Goal: Task Accomplishment & Management: Manage account settings

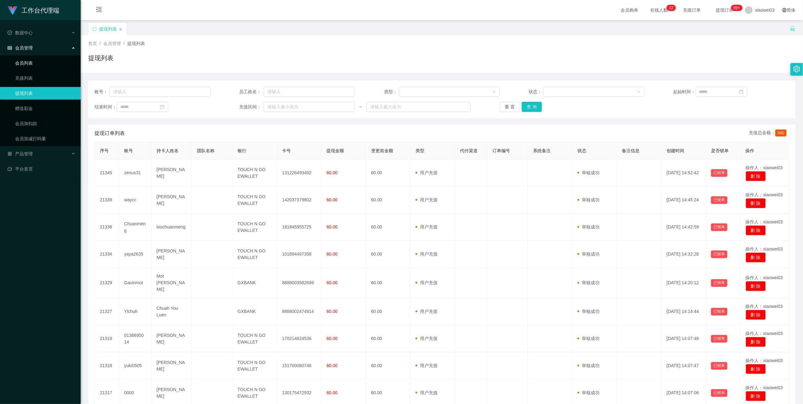
click at [27, 60] on link "会员列表" at bounding box center [45, 63] width 60 height 13
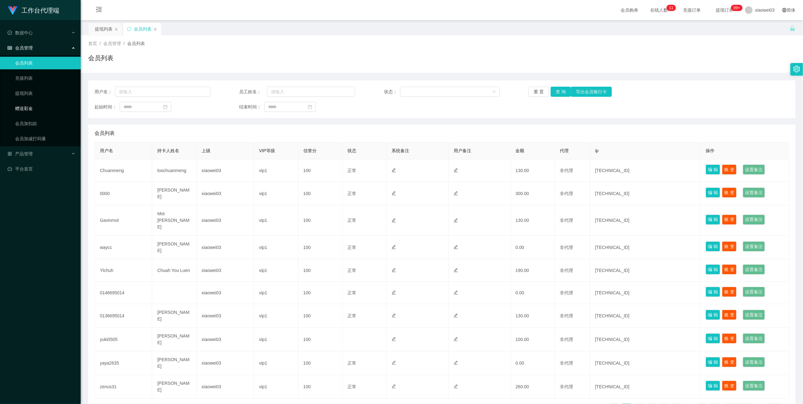
click at [29, 102] on link "赠送彩金" at bounding box center [45, 108] width 60 height 13
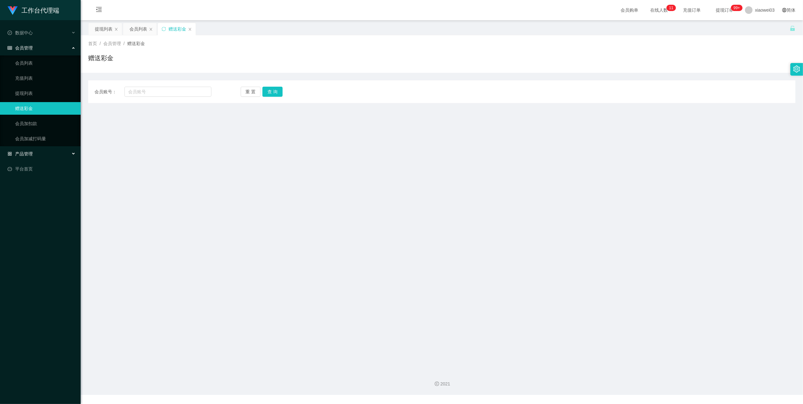
click at [34, 154] on div "产品管理" at bounding box center [40, 153] width 81 height 13
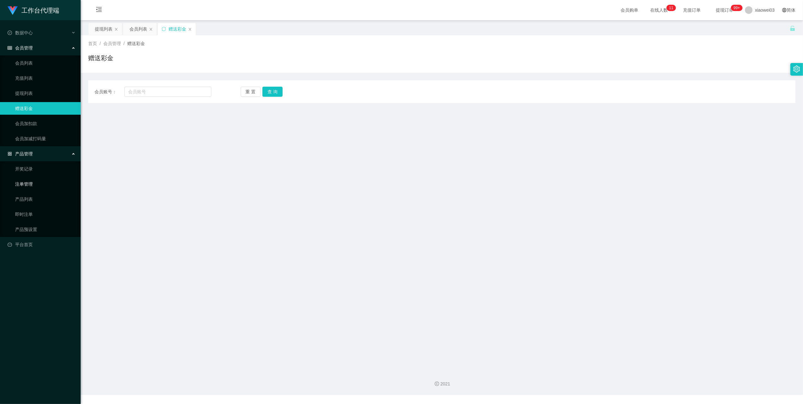
click at [31, 183] on link "注单管理" at bounding box center [45, 184] width 60 height 13
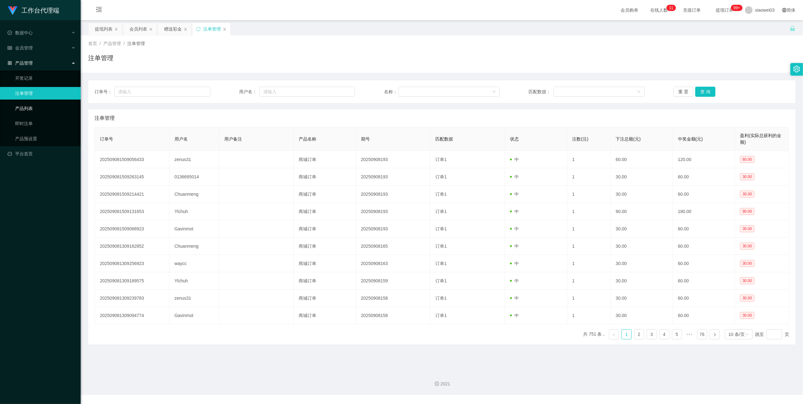
click at [26, 102] on link "产品列表" at bounding box center [45, 108] width 60 height 13
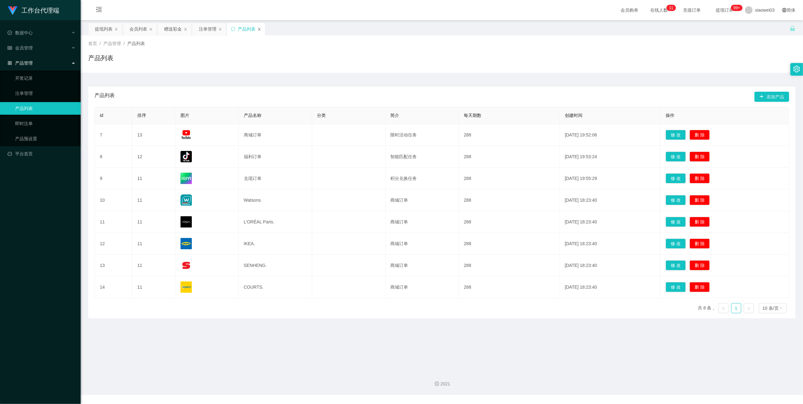
click at [259, 28] on icon "图标: close" at bounding box center [259, 29] width 4 height 4
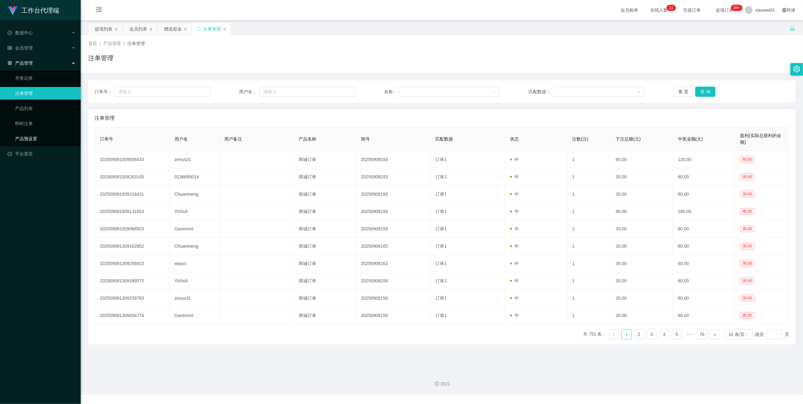
click at [25, 136] on link "产品预设置" at bounding box center [45, 138] width 60 height 13
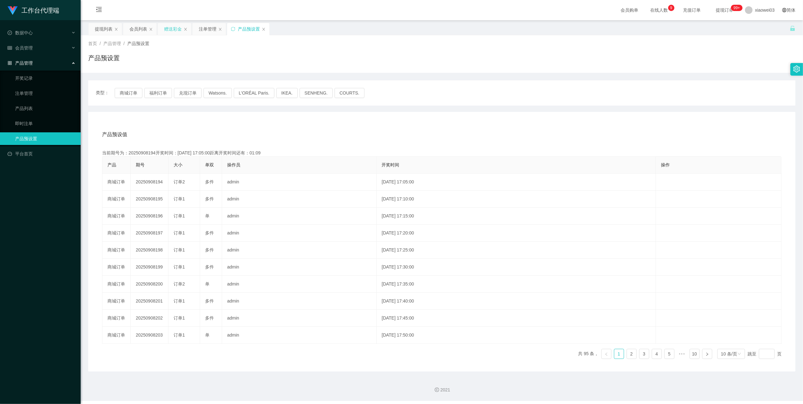
click at [170, 30] on div "赠送彩金" at bounding box center [173, 29] width 18 height 12
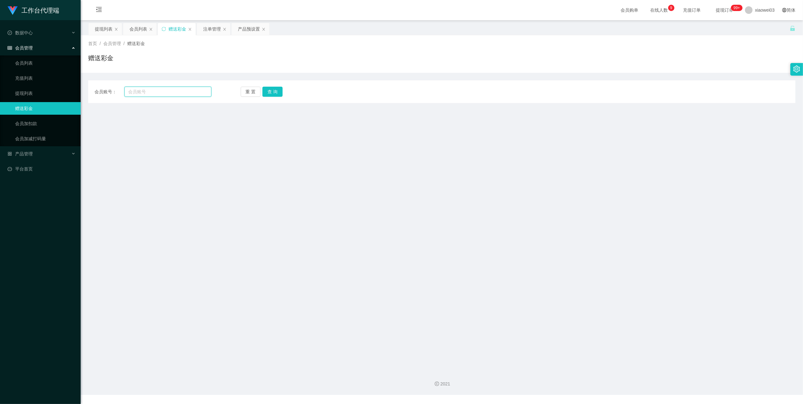
click at [167, 88] on input "text" at bounding box center [167, 92] width 87 height 10
click at [168, 89] on input "text" at bounding box center [167, 92] width 87 height 10
paste input "0189540756"
type input "0189540756"
click at [278, 95] on button "查 询" at bounding box center [272, 92] width 20 height 10
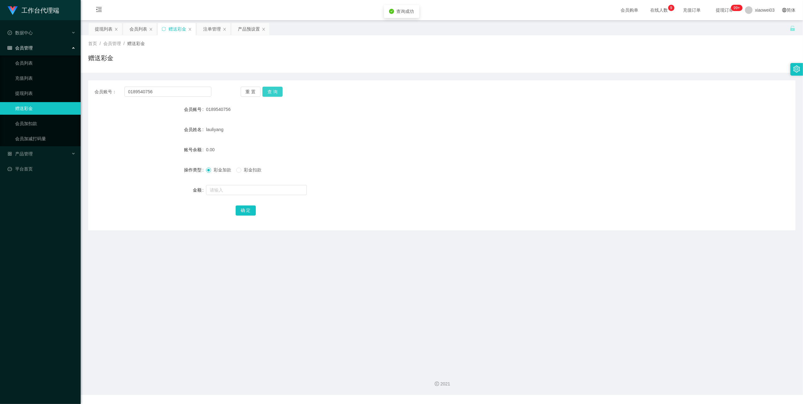
click at [278, 94] on button "查 询" at bounding box center [272, 92] width 20 height 10
click at [251, 192] on input "text" at bounding box center [256, 190] width 101 height 10
click at [103, 31] on div "提现列表" at bounding box center [104, 29] width 18 height 12
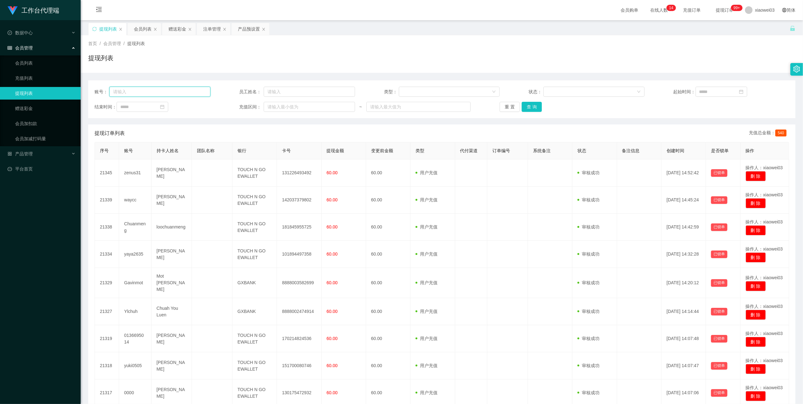
click at [187, 93] on input "text" at bounding box center [159, 92] width 101 height 10
paste input "0136695014"
click at [533, 108] on button "查 询" at bounding box center [531, 107] width 20 height 10
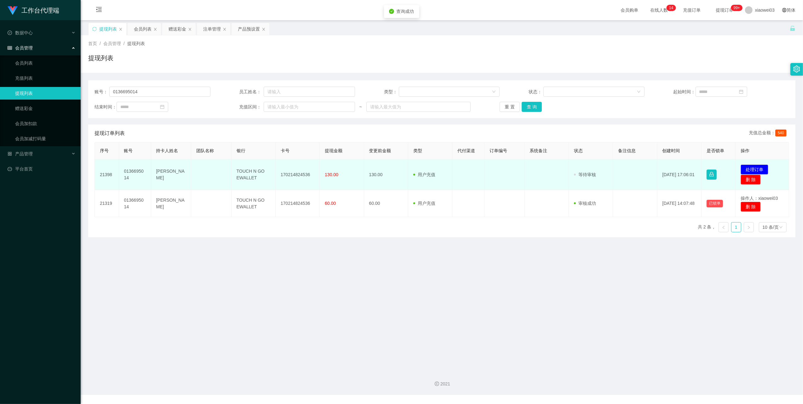
click at [297, 176] on td "170214824536" at bounding box center [298, 174] width 44 height 31
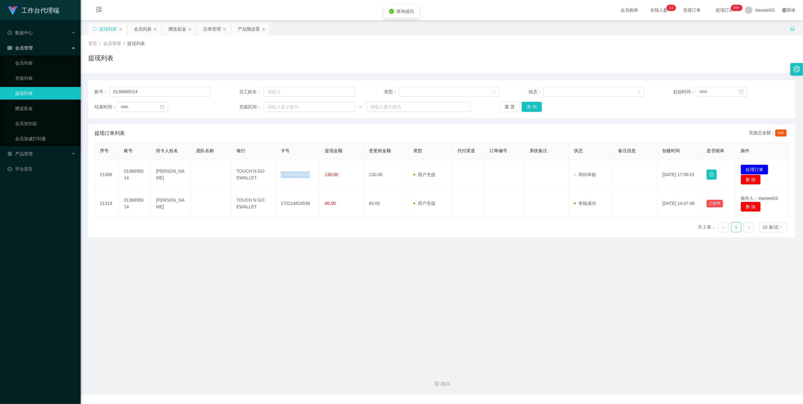
copy td "170214824536"
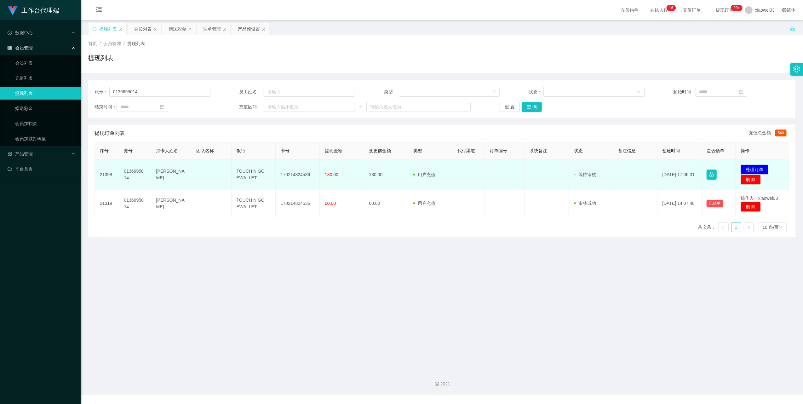
click at [246, 173] on td "TOUCH N GO EWALLET" at bounding box center [253, 174] width 44 height 31
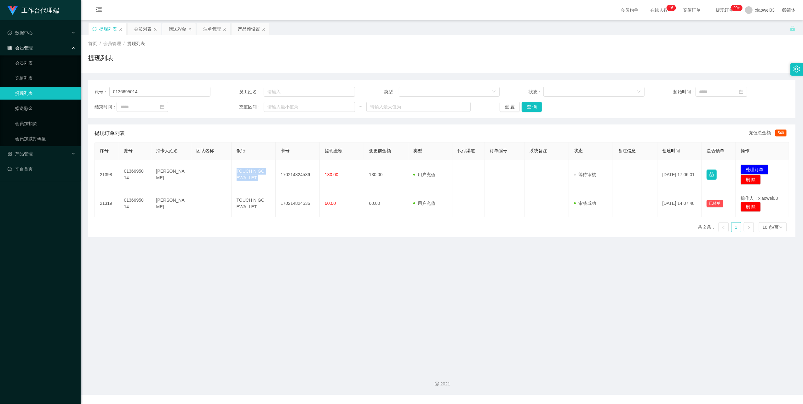
drag, startPoint x: 246, startPoint y: 173, endPoint x: 302, endPoint y: 218, distance: 71.8
click at [246, 173] on td "TOUCH N GO EWALLET" at bounding box center [253, 174] width 44 height 31
copy td "TOUCH N GO EWALLET"
drag, startPoint x: 308, startPoint y: 297, endPoint x: 435, endPoint y: 220, distance: 148.6
click at [309, 297] on main "关闭左侧 关闭右侧 关闭其它 刷新页面 提现列表 会员列表 赠送彩金 注单管理 产品预设置 首页 / 会员管理 / 提现列表 / 提现列表 账号： 01366…" at bounding box center [442, 192] width 722 height 345
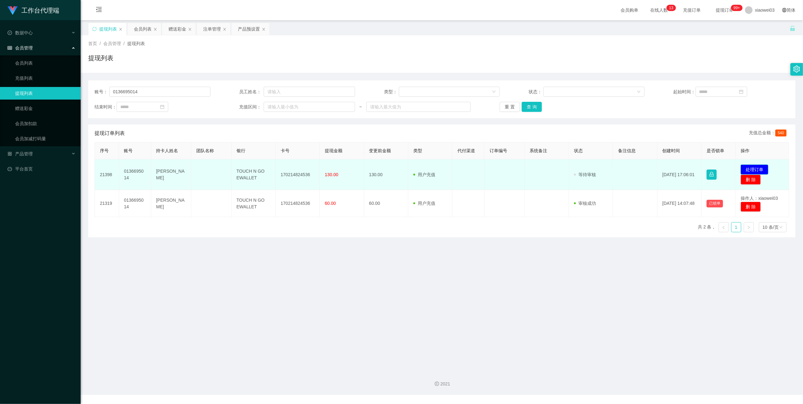
click at [751, 165] on button "处理订单" at bounding box center [754, 169] width 28 height 10
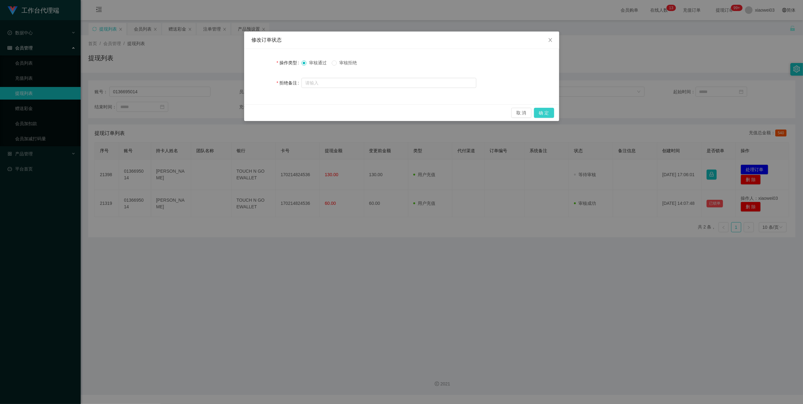
drag, startPoint x: 533, startPoint y: 110, endPoint x: 537, endPoint y: 110, distance: 3.8
click at [533, 110] on div "取 消 确 定" at bounding box center [401, 113] width 305 height 10
drag, startPoint x: 543, startPoint y: 110, endPoint x: 589, endPoint y: 104, distance: 46.1
click at [543, 110] on button "确 定" at bounding box center [544, 113] width 20 height 10
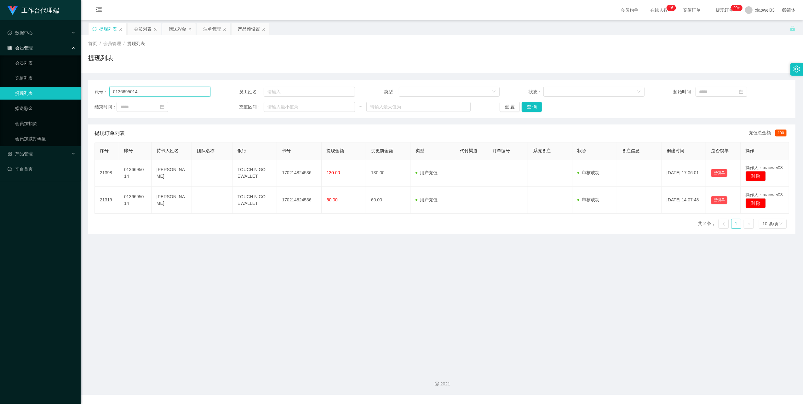
click at [189, 93] on input "0136695014" at bounding box center [159, 92] width 101 height 10
paste input "zenus31"
click at [528, 105] on button "查 询" at bounding box center [531, 107] width 20 height 10
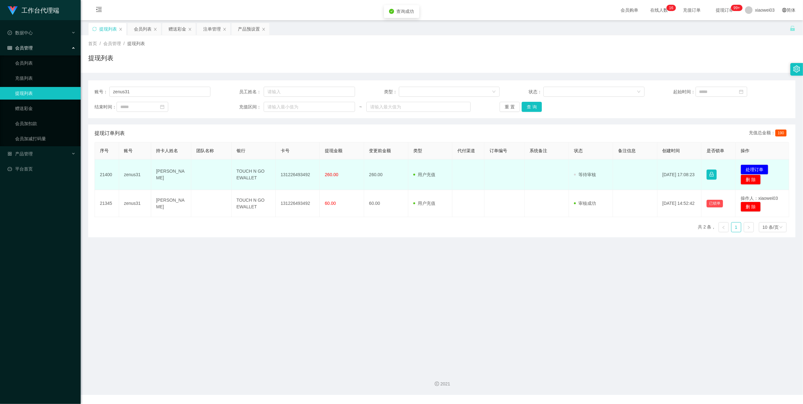
click at [295, 174] on td "131226493492" at bounding box center [298, 174] width 44 height 31
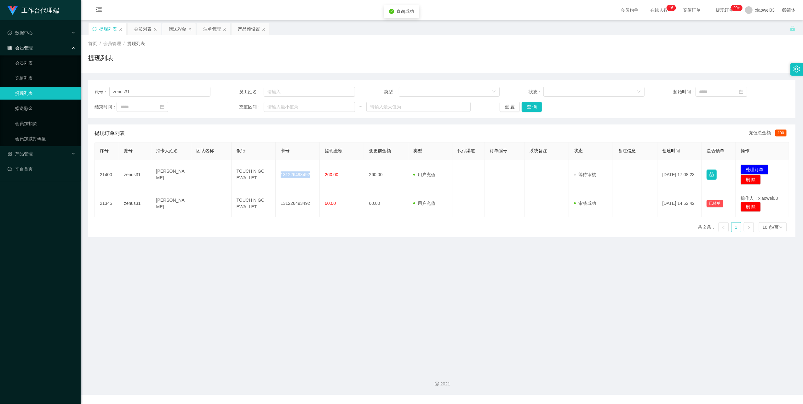
copy td "131226493492"
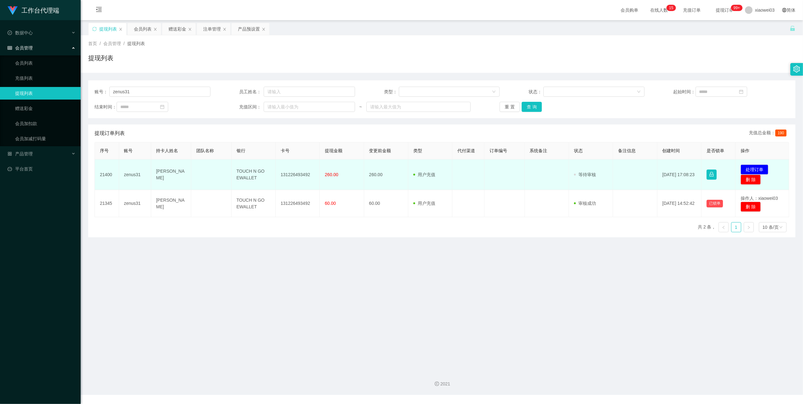
click at [246, 174] on td "TOUCH N GO EWALLET" at bounding box center [253, 174] width 44 height 31
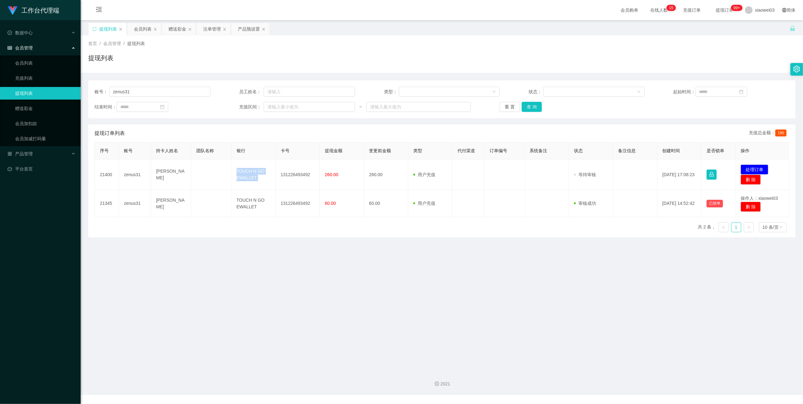
copy td "TOUCH N GO EWALLET"
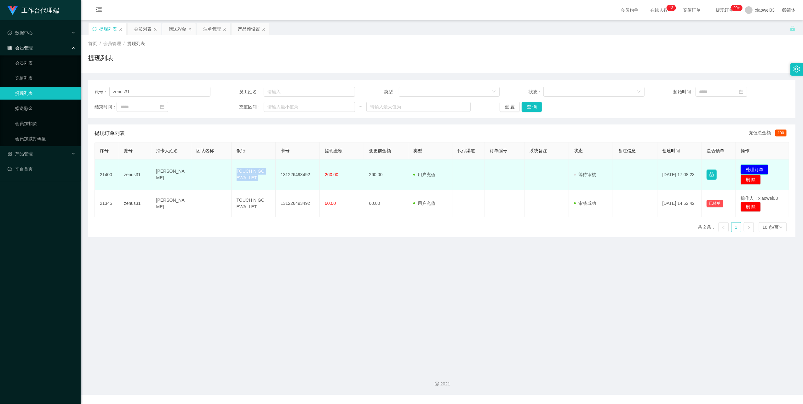
click at [741, 166] on button "处理订单" at bounding box center [754, 169] width 28 height 10
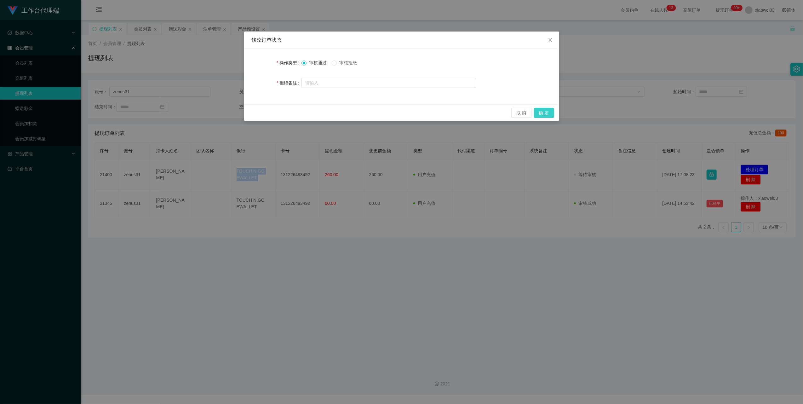
drag, startPoint x: 546, startPoint y: 111, endPoint x: 658, endPoint y: 71, distance: 118.8
click at [546, 111] on button "确 定" at bounding box center [544, 113] width 20 height 10
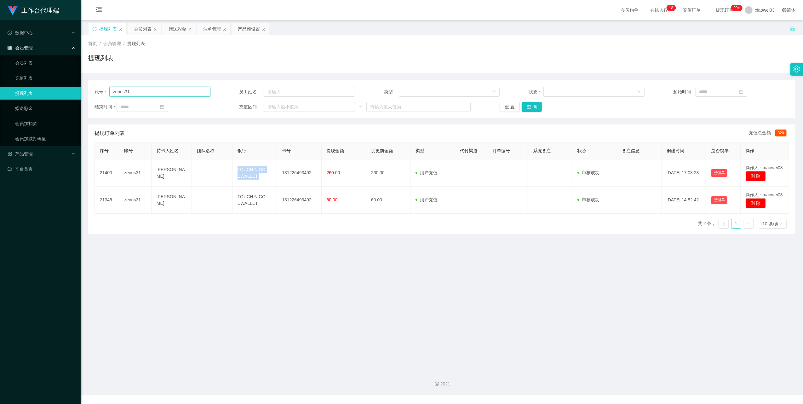
click at [184, 95] on input "zenus31" at bounding box center [159, 92] width 101 height 10
paste input "Gavinmot"
click at [525, 111] on button "查 询" at bounding box center [531, 107] width 20 height 10
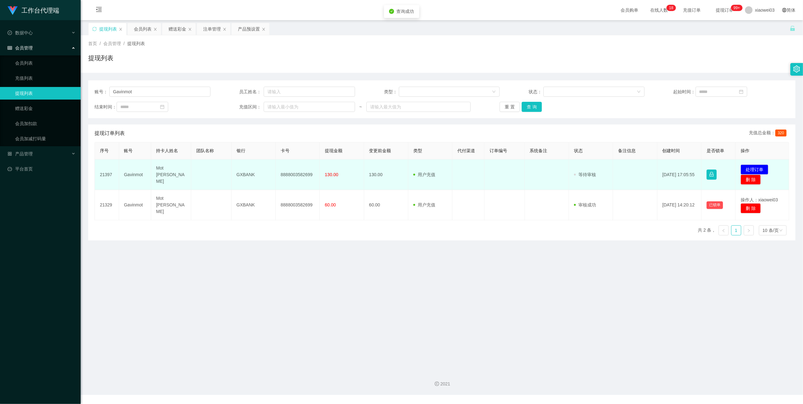
click at [296, 172] on td "8888003582699" at bounding box center [298, 174] width 44 height 31
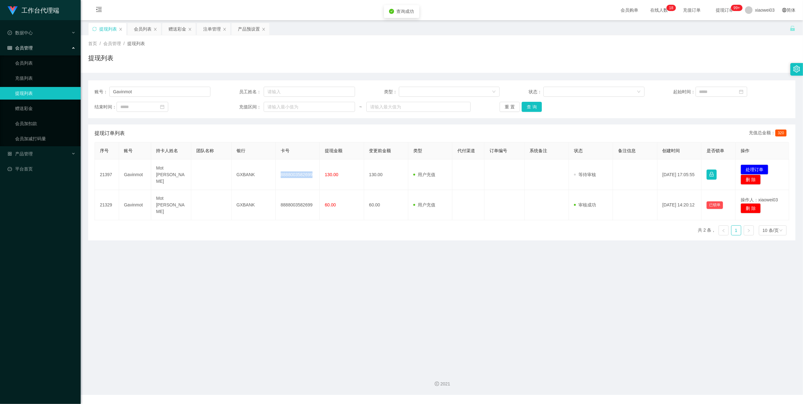
copy td "8888003582699"
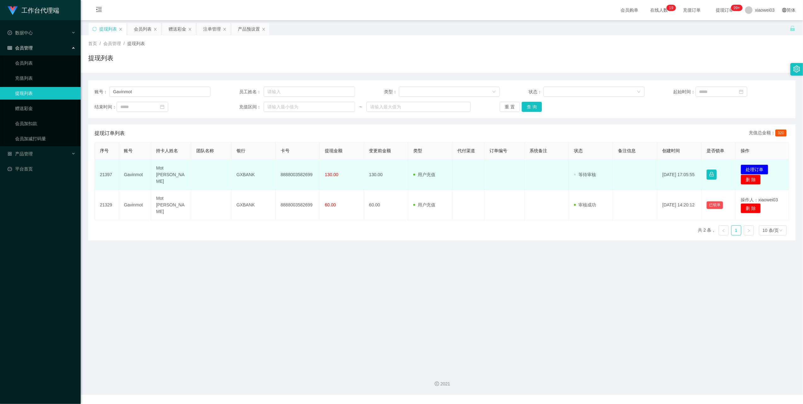
click at [246, 174] on td "GXBANK" at bounding box center [253, 174] width 44 height 31
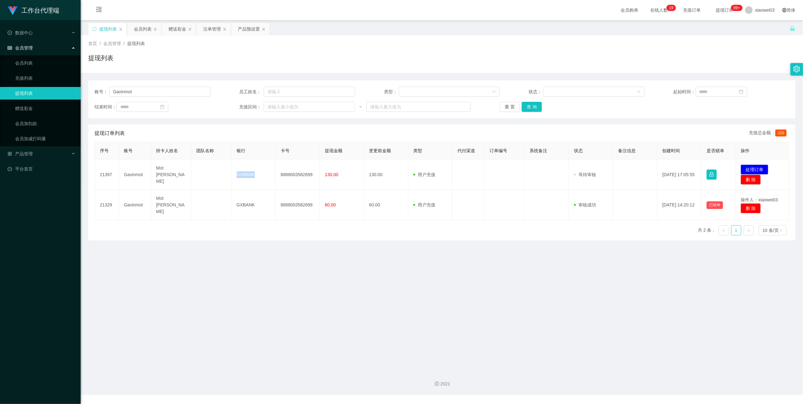
copy td "GXBANK"
drag, startPoint x: 259, startPoint y: 295, endPoint x: 419, endPoint y: 264, distance: 162.2
click at [260, 295] on main "关闭左侧 关闭右侧 关闭其它 刷新页面 提现列表 会员列表 赠送彩金 注单管理 产品预设置 首页 / 会员管理 / 提现列表 / 提现列表 账号： Gavin…" at bounding box center [442, 192] width 722 height 345
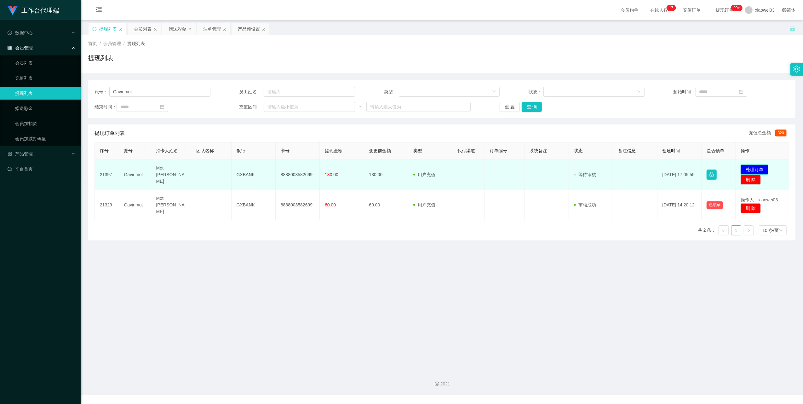
click at [748, 167] on button "处理订单" at bounding box center [754, 169] width 28 height 10
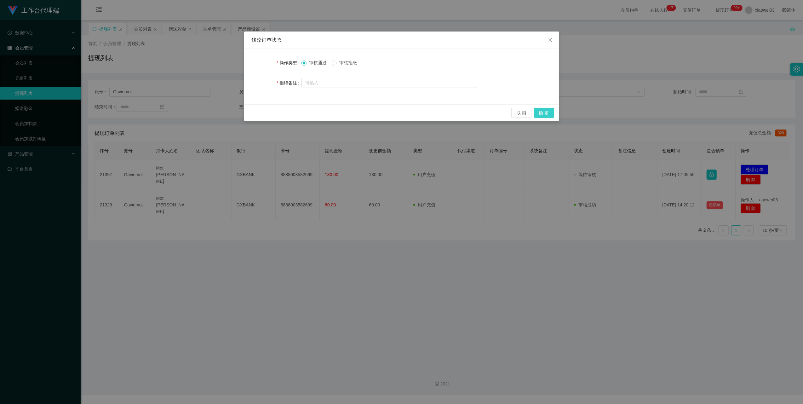
drag, startPoint x: 544, startPoint y: 114, endPoint x: 553, endPoint y: 112, distance: 8.6
click at [544, 113] on button "确 定" at bounding box center [544, 113] width 20 height 10
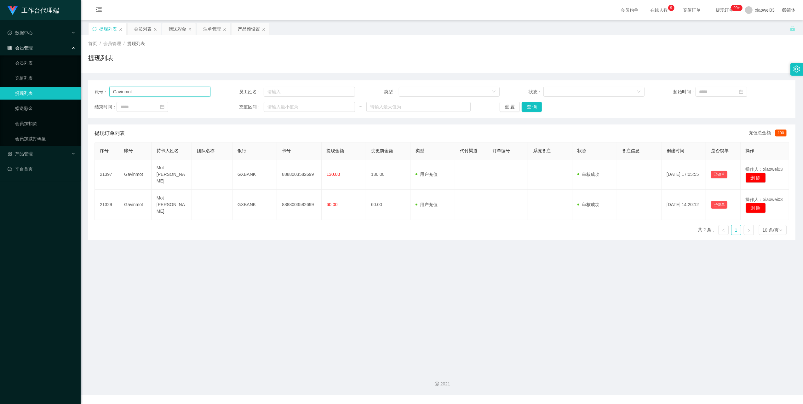
click at [190, 88] on input "Gavinmot" at bounding box center [159, 92] width 101 height 10
drag, startPoint x: 190, startPoint y: 88, endPoint x: 286, endPoint y: 136, distance: 106.7
click at [190, 88] on input "Gavinmot" at bounding box center [159, 92] width 101 height 10
paste input "Chuanmeng"
click at [532, 109] on button "查 询" at bounding box center [531, 107] width 20 height 10
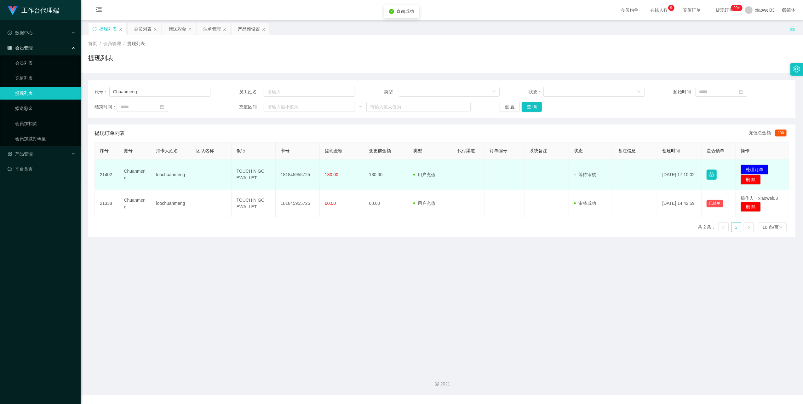
click at [298, 174] on td "181845955725" at bounding box center [298, 174] width 44 height 31
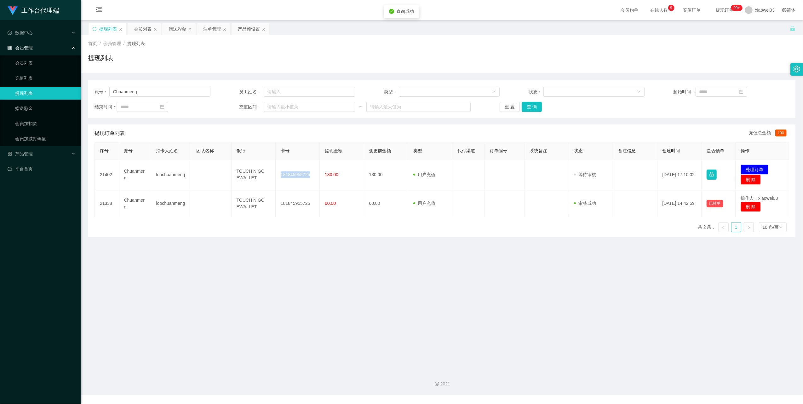
copy td "181845955725"
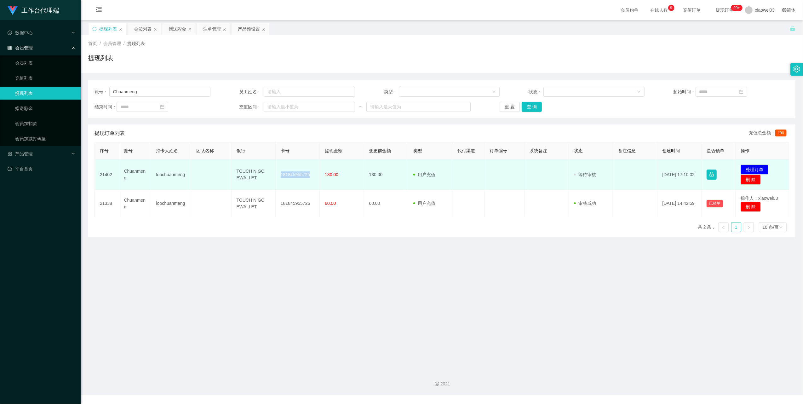
click at [256, 170] on td "TOUCH N GO EWALLET" at bounding box center [253, 174] width 44 height 31
click at [256, 171] on td "TOUCH N GO EWALLET" at bounding box center [253, 174] width 44 height 31
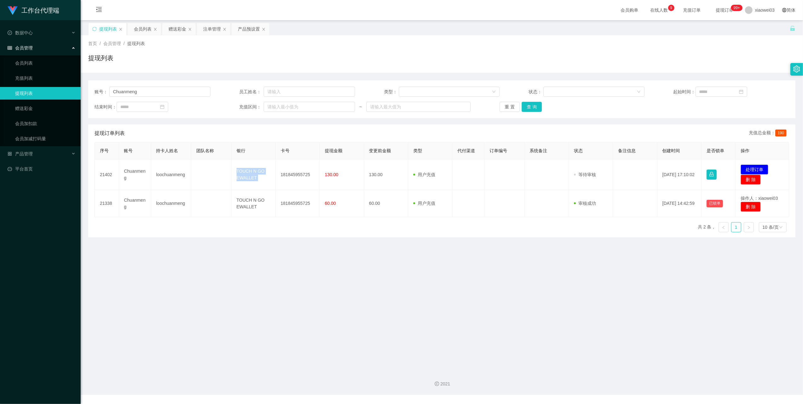
copy td "TOUCH N GO EWALLET"
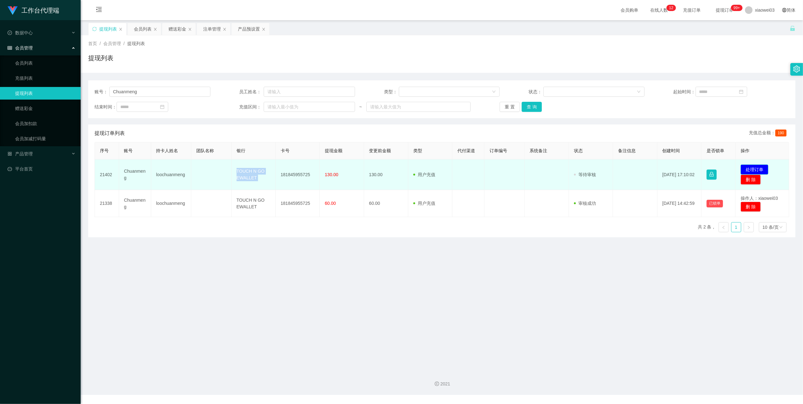
click at [742, 166] on button "处理订单" at bounding box center [754, 169] width 28 height 10
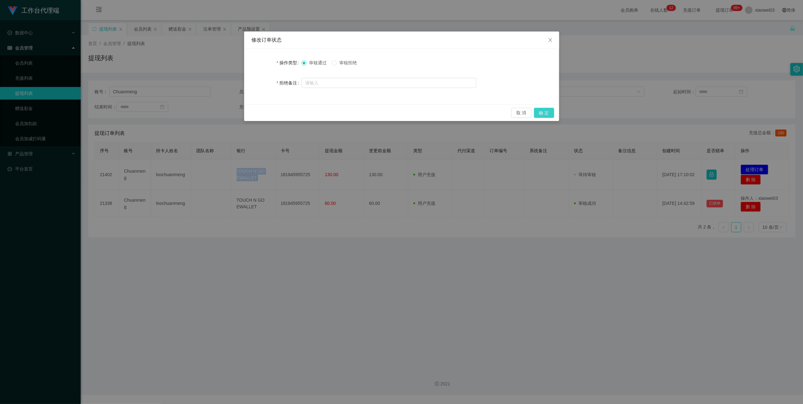
click at [542, 112] on button "确 定" at bounding box center [544, 113] width 20 height 10
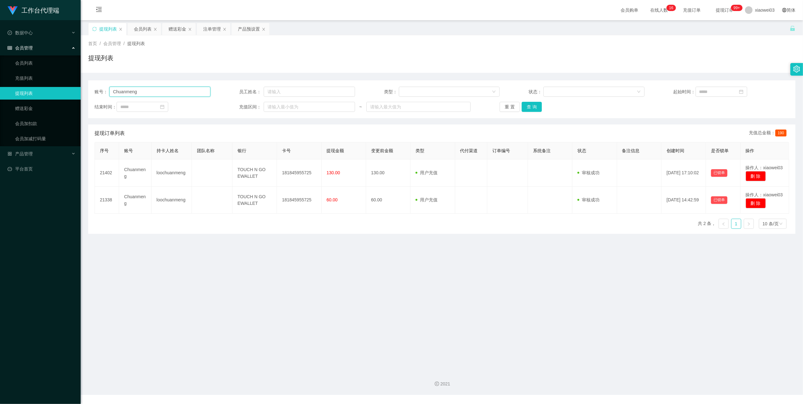
click at [185, 96] on input "Chuanmeng" at bounding box center [159, 92] width 101 height 10
drag, startPoint x: 185, startPoint y: 96, endPoint x: 198, endPoint y: 103, distance: 14.7
click at [185, 96] on input "Chuanmeng" at bounding box center [159, 92] width 101 height 10
paste input "Ylchuh"
type input "Ylchuh"
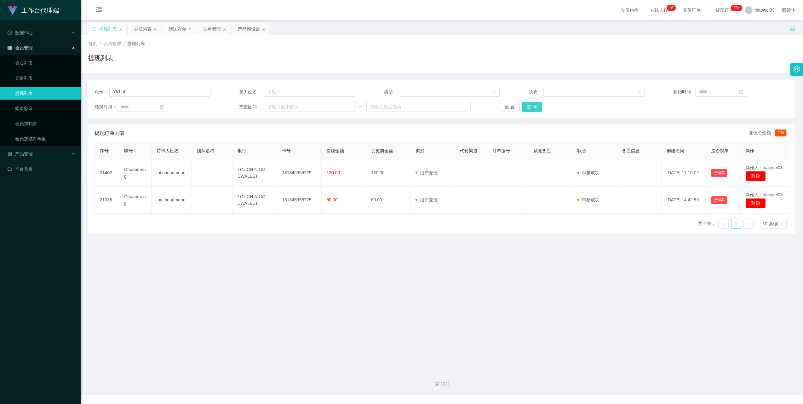
drag, startPoint x: 526, startPoint y: 107, endPoint x: 548, endPoint y: 110, distance: 22.6
click at [526, 107] on button "查 询" at bounding box center [531, 107] width 20 height 10
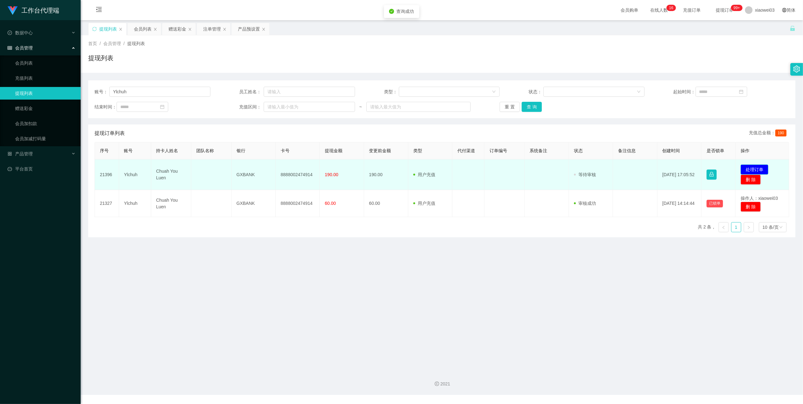
click at [756, 168] on button "处理订单" at bounding box center [754, 169] width 28 height 10
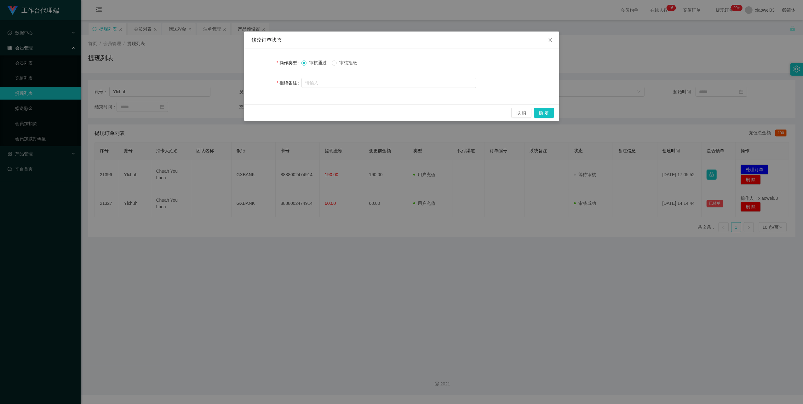
click at [344, 62] on span "审核拒绝" at bounding box center [348, 62] width 23 height 5
drag, startPoint x: 344, startPoint y: 62, endPoint x: 348, endPoint y: 81, distance: 19.6
click at [348, 81] on input "text" at bounding box center [388, 83] width 175 height 10
click at [342, 62] on span "审核拒绝" at bounding box center [348, 62] width 23 height 5
click at [346, 80] on input "text" at bounding box center [388, 83] width 175 height 10
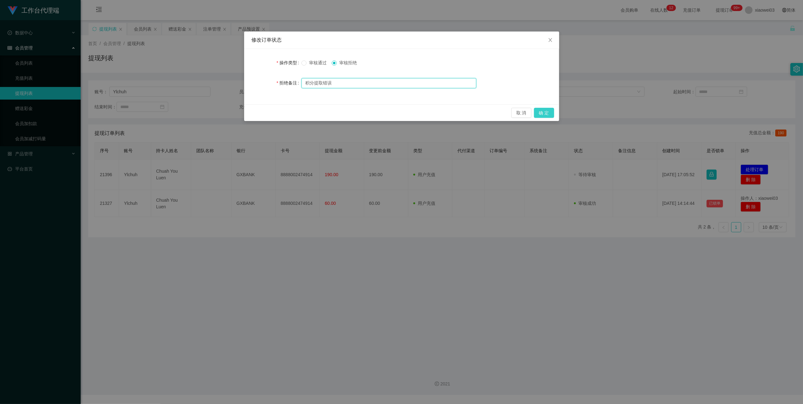
type input "积分提取错误"
drag, startPoint x: 549, startPoint y: 114, endPoint x: 572, endPoint y: 111, distance: 23.2
click at [549, 113] on button "确 定" at bounding box center [544, 113] width 20 height 10
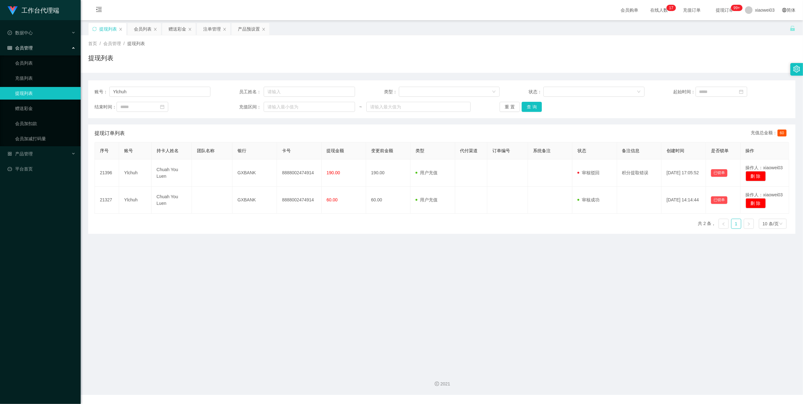
drag, startPoint x: 171, startPoint y: 29, endPoint x: 179, endPoint y: 40, distance: 13.5
click at [171, 29] on div "赠送彩金" at bounding box center [177, 29] width 18 height 12
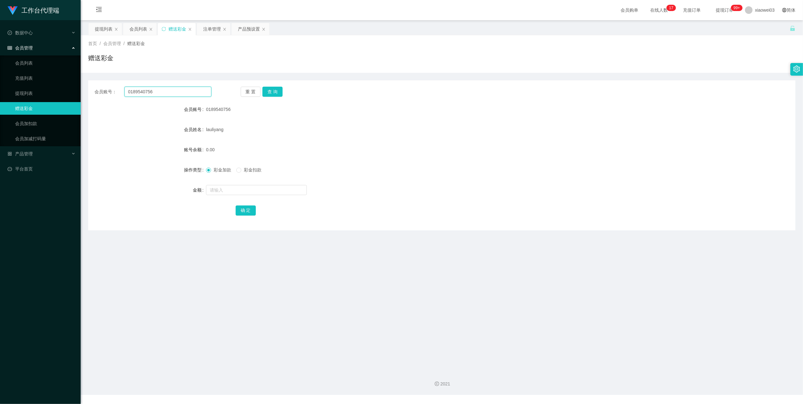
click at [169, 94] on input "0189540756" at bounding box center [167, 92] width 87 height 10
paste input "Ylchuh"
type input "Ylchuh"
click at [271, 96] on button "查 询" at bounding box center [272, 92] width 20 height 10
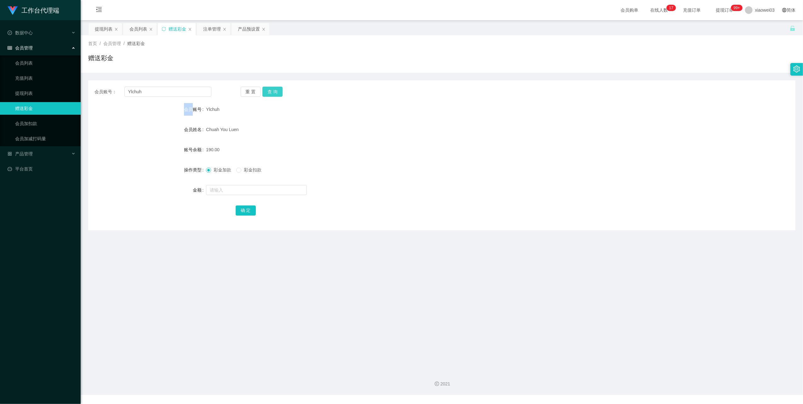
click at [271, 96] on div "重 置 查 询" at bounding box center [299, 92] width 117 height 10
click at [271, 96] on button "查 询" at bounding box center [272, 92] width 20 height 10
click at [271, 96] on div "重 置 查 询" at bounding box center [299, 92] width 117 height 10
drag, startPoint x: 255, startPoint y: 193, endPoint x: 259, endPoint y: 191, distance: 4.2
click at [255, 193] on input "text" at bounding box center [256, 190] width 101 height 10
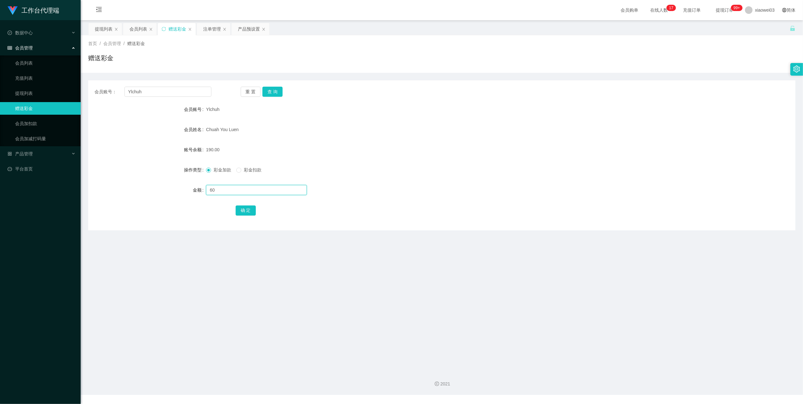
type input "60"
drag, startPoint x: 252, startPoint y: 169, endPoint x: 254, endPoint y: 183, distance: 14.1
click at [252, 169] on span "彩金扣款" at bounding box center [252, 169] width 23 height 5
click at [105, 31] on div "提现列表" at bounding box center [104, 29] width 18 height 12
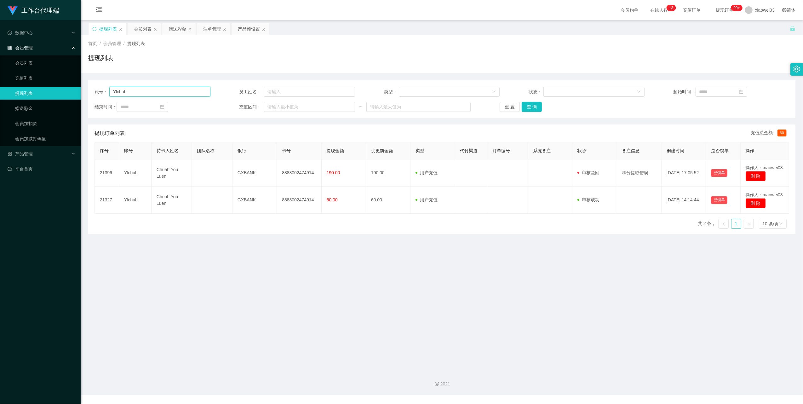
click at [164, 92] on input "Ylchuh" at bounding box center [159, 92] width 101 height 10
paste input "Ylchuh"
type input "YlchuhYlchuh"
click at [512, 108] on button "重 置" at bounding box center [509, 107] width 20 height 10
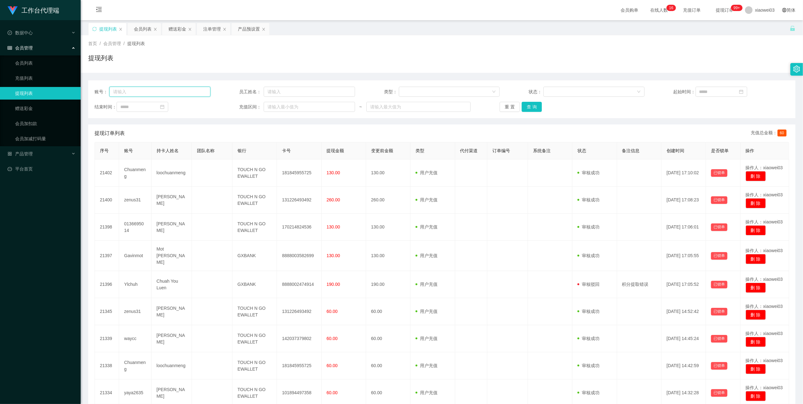
drag, startPoint x: 171, startPoint y: 93, endPoint x: 180, endPoint y: 96, distance: 10.1
click at [171, 93] on input "text" at bounding box center [159, 92] width 101 height 10
paste input "Ylchuh"
type input "Ylchuh"
click at [526, 107] on button "查 询" at bounding box center [531, 107] width 20 height 10
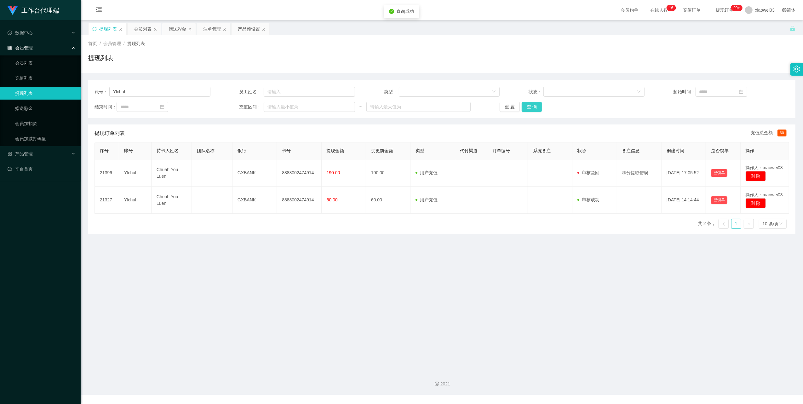
click at [526, 107] on button "查 询" at bounding box center [531, 107] width 20 height 10
click at [173, 84] on div "账号： Ylchuh 员工姓名： 类型： 状态： 起始时间： 结束时间： 充值区间： ~ 重 置 查 询" at bounding box center [441, 99] width 707 height 38
click at [174, 89] on input "Ylchuh" at bounding box center [159, 92] width 101 height 10
drag, startPoint x: 527, startPoint y: 108, endPoint x: 522, endPoint y: 114, distance: 7.8
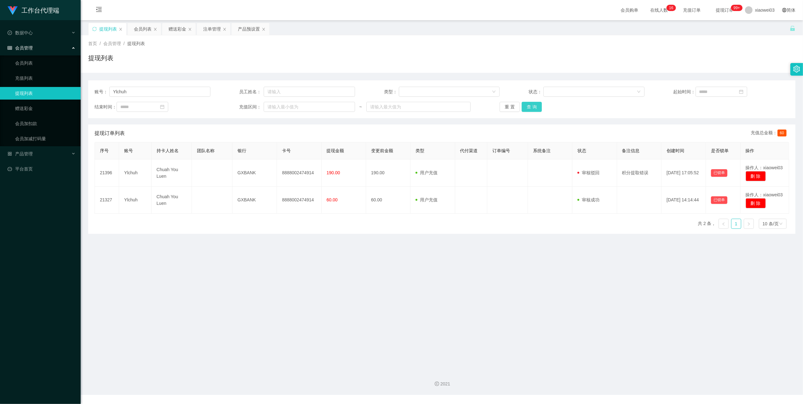
click at [526, 107] on button "查 询" at bounding box center [531, 107] width 20 height 10
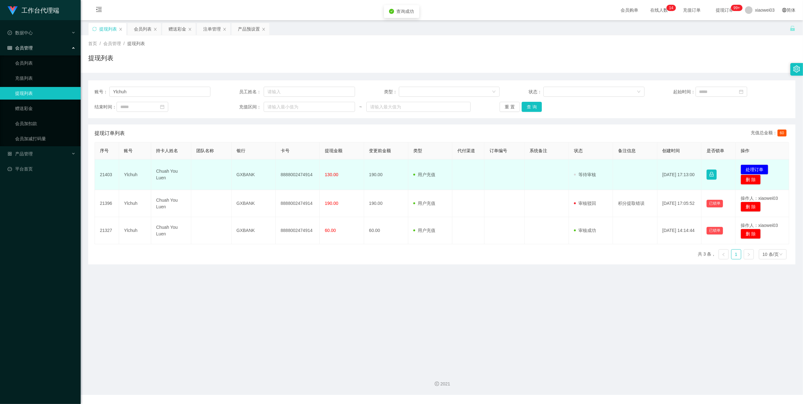
click at [300, 173] on td "8888002474914" at bounding box center [298, 174] width 44 height 31
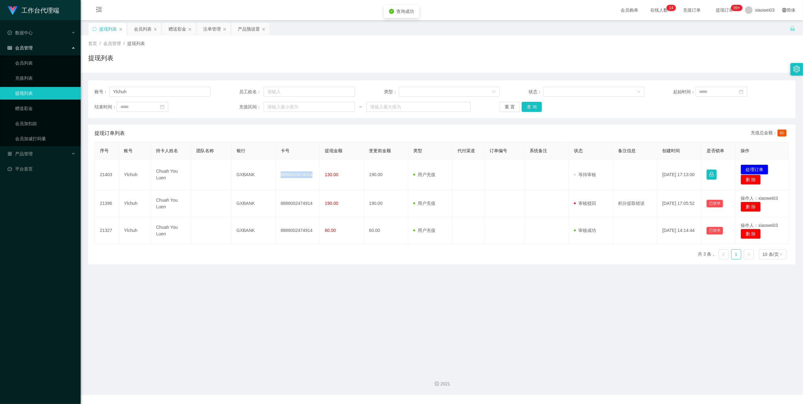
copy td "8888002474914"
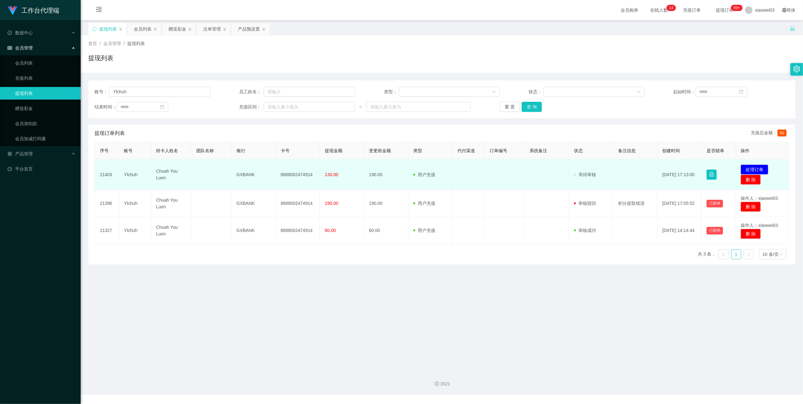
click at [247, 174] on td "GXBANK" at bounding box center [253, 174] width 44 height 31
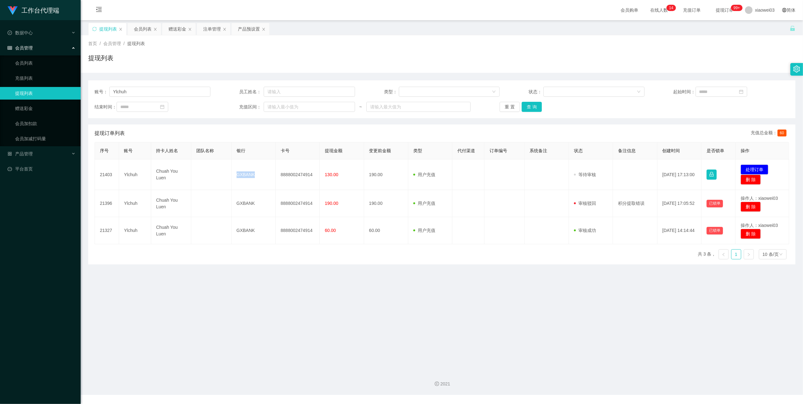
copy td "GXBANK"
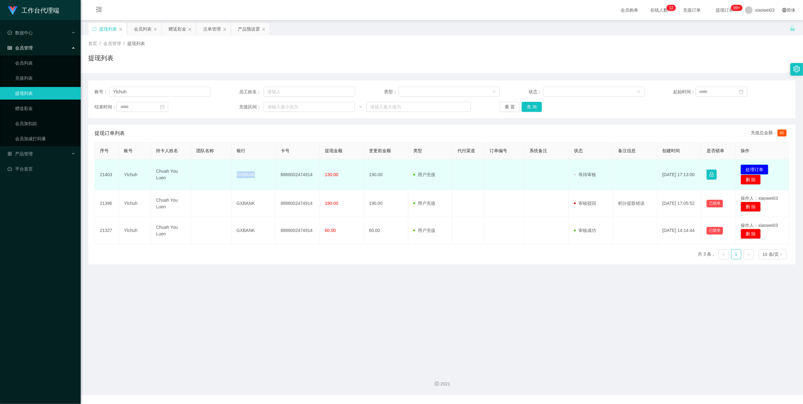
click at [751, 166] on button "处理订单" at bounding box center [754, 169] width 28 height 10
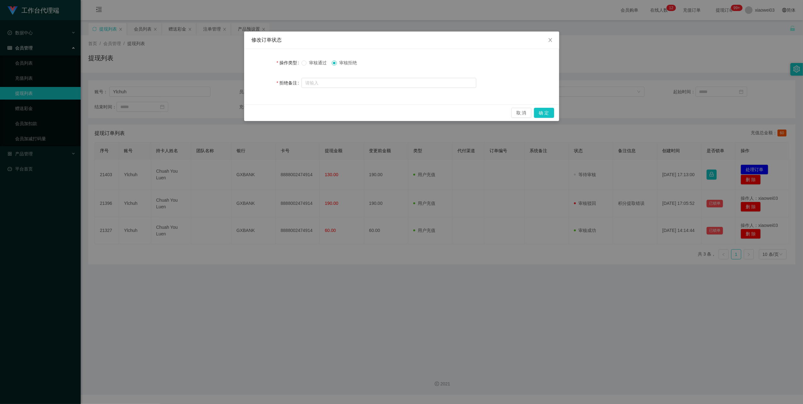
click at [317, 63] on span "审核通过" at bounding box center [317, 62] width 23 height 5
drag, startPoint x: 542, startPoint y: 111, endPoint x: 548, endPoint y: 109, distance: 6.0
click at [542, 111] on button "确 定" at bounding box center [544, 113] width 20 height 10
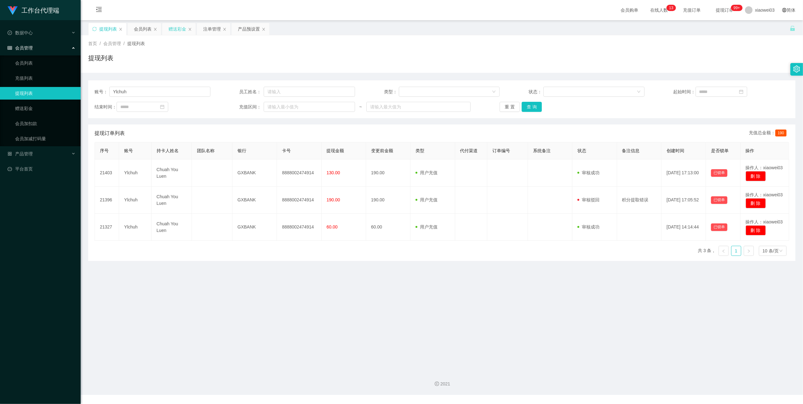
click at [178, 33] on div "赠送彩金" at bounding box center [177, 29] width 18 height 12
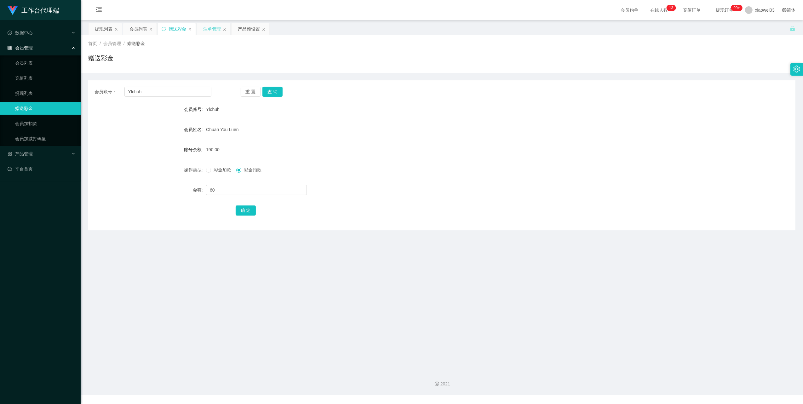
click at [215, 31] on div "注单管理" at bounding box center [212, 29] width 18 height 12
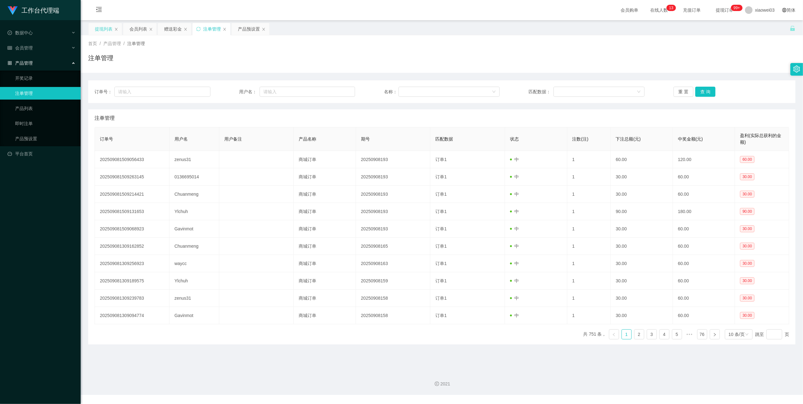
click at [93, 31] on div "提现列表" at bounding box center [104, 29] width 33 height 12
drag, startPoint x: 102, startPoint y: 32, endPoint x: 147, endPoint y: 75, distance: 61.9
click at [102, 32] on div "提现列表" at bounding box center [104, 29] width 18 height 12
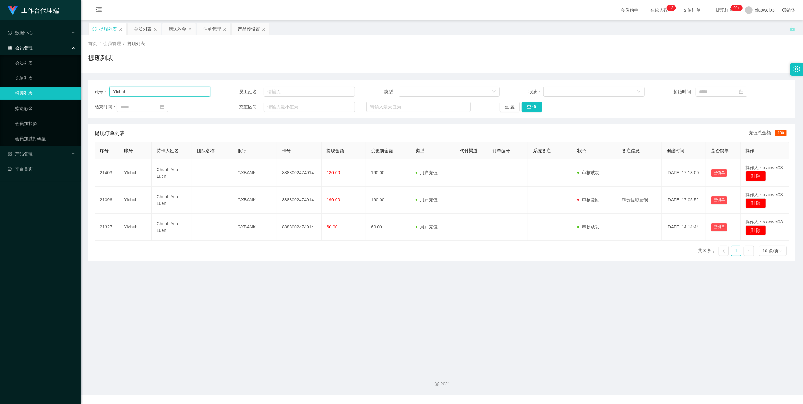
click at [185, 91] on input "Ylchuh" at bounding box center [159, 92] width 101 height 10
drag, startPoint x: 185, startPoint y: 91, endPoint x: 291, endPoint y: 123, distance: 110.6
click at [185, 91] on input "Ylchuh" at bounding box center [159, 92] width 101 height 10
paste input "ss5110"
type input "ss5110"
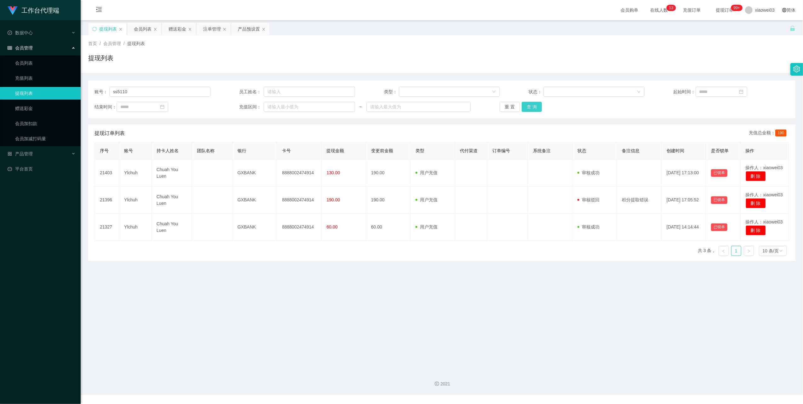
click at [532, 106] on button "查 询" at bounding box center [531, 107] width 20 height 10
click at [532, 106] on div "重 置 查 询" at bounding box center [557, 107] width 116 height 10
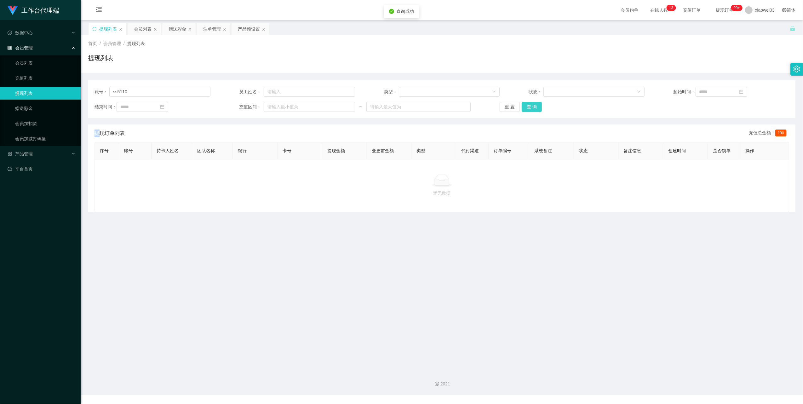
click at [532, 106] on button "查 询" at bounding box center [531, 107] width 20 height 10
click at [532, 106] on div "重 置 查 询" at bounding box center [557, 107] width 116 height 10
click at [532, 106] on button "查 询" at bounding box center [531, 107] width 20 height 10
drag, startPoint x: 139, startPoint y: 28, endPoint x: 141, endPoint y: 32, distance: 4.5
click at [139, 28] on div "会员列表" at bounding box center [143, 29] width 18 height 12
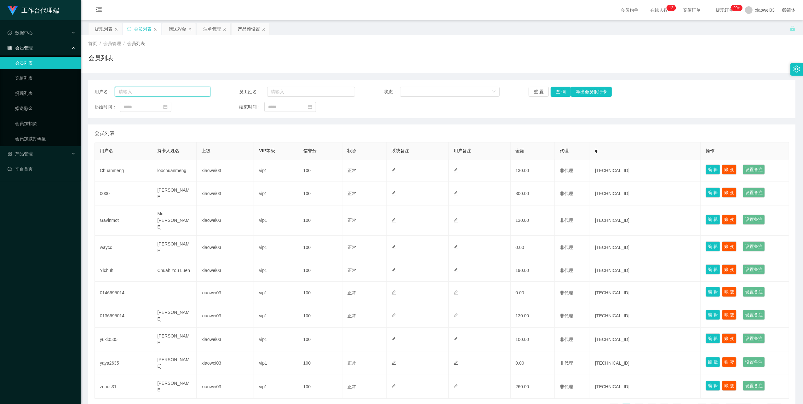
click at [169, 91] on input "text" at bounding box center [162, 92] width 95 height 10
paste input "ss5110"
click at [564, 91] on button "查 询" at bounding box center [560, 92] width 20 height 10
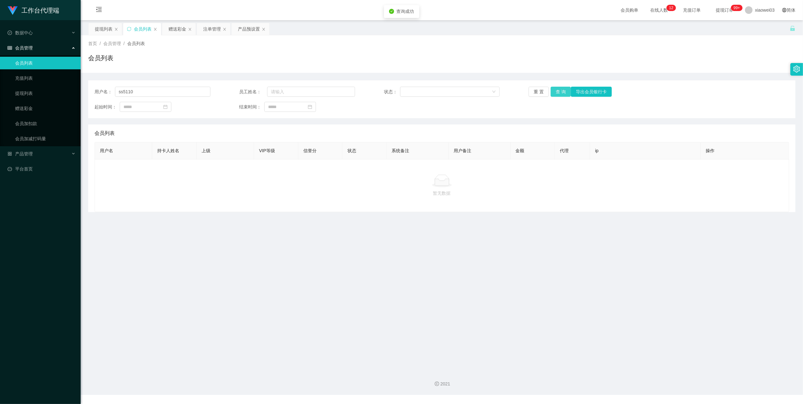
click at [562, 91] on button "查 询" at bounding box center [560, 92] width 20 height 10
click at [162, 91] on input "ss5110" at bounding box center [162, 92] width 95 height 10
paste input "0189540756"
type input "0189540756"
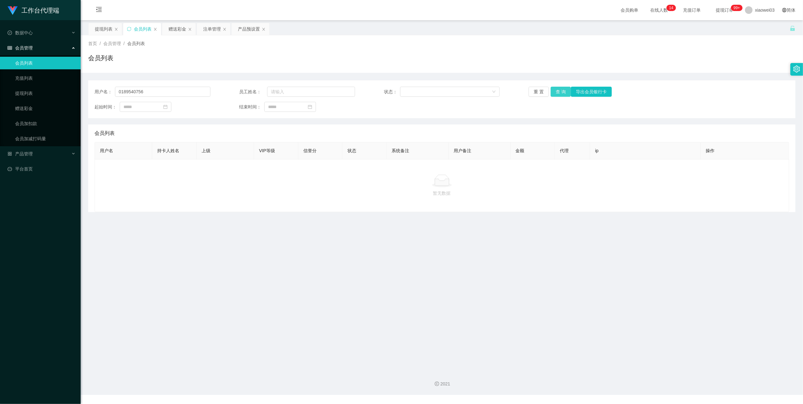
click at [560, 92] on button "查 询" at bounding box center [560, 92] width 20 height 10
click at [560, 92] on div "重 置 查 询 导出会员银行卡" at bounding box center [586, 92] width 116 height 10
click at [560, 92] on button "查 询" at bounding box center [560, 92] width 20 height 10
click at [560, 92] on div "重 置 查 询 导出会员银行卡" at bounding box center [586, 92] width 116 height 10
